Goal: Task Accomplishment & Management: Manage account settings

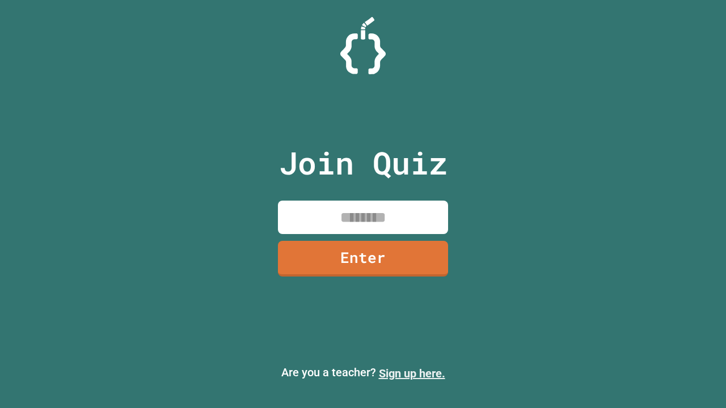
click at [412, 374] on link "Sign up here." at bounding box center [412, 374] width 66 height 14
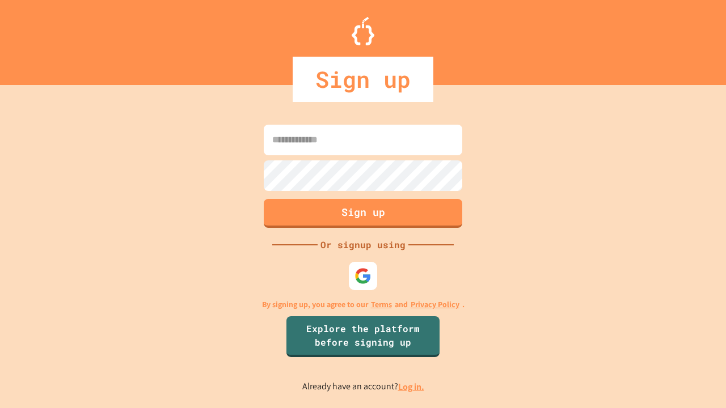
click at [412, 387] on link "Log in." at bounding box center [411, 387] width 26 height 12
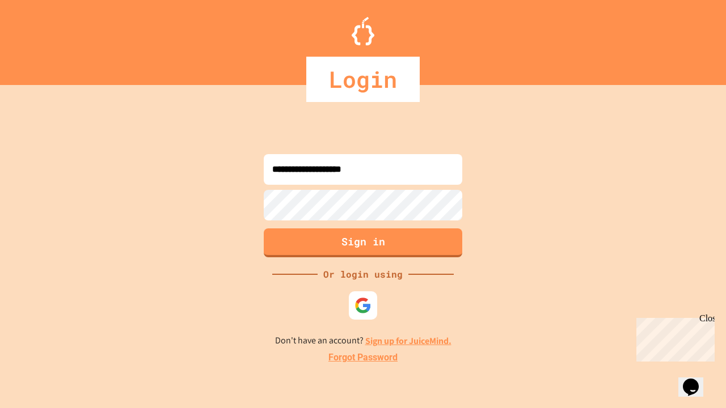
type input "**********"
